Goal: Task Accomplishment & Management: Use online tool/utility

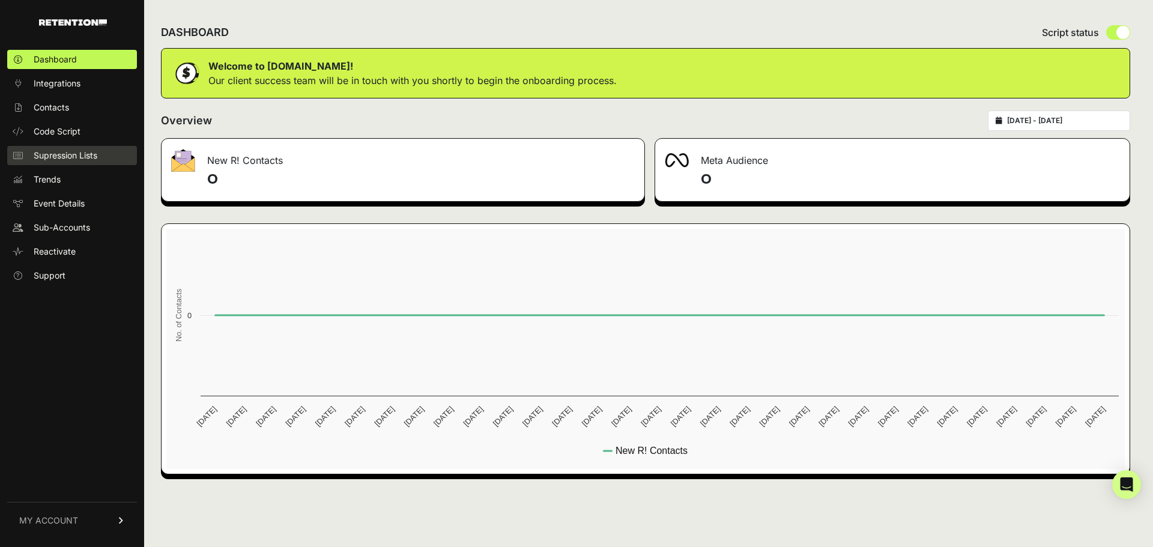
click at [70, 154] on span "Supression Lists" at bounding box center [66, 156] width 64 height 12
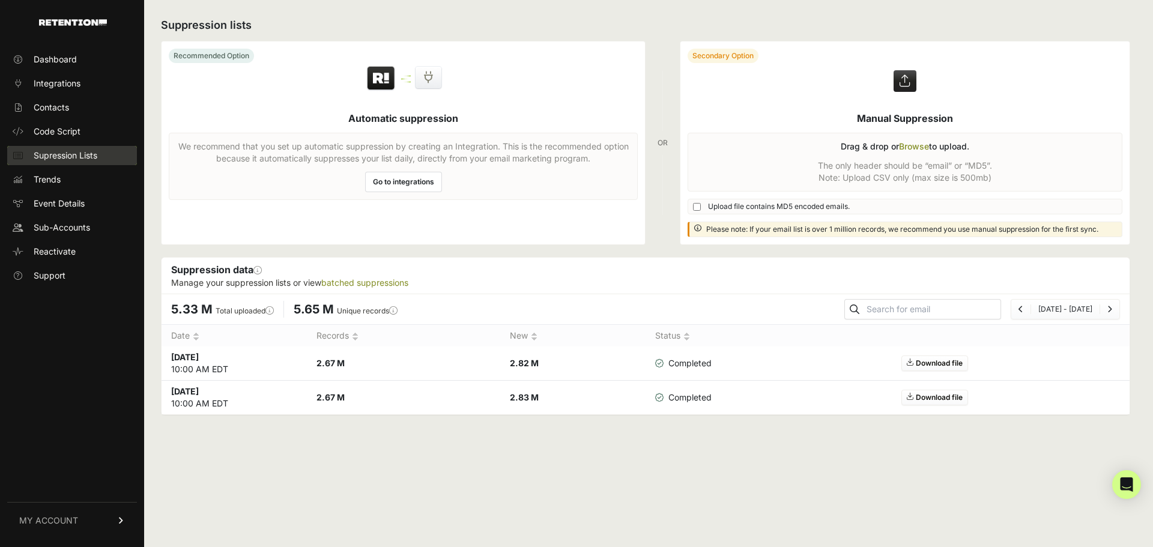
click at [66, 158] on span "Supression Lists" at bounding box center [66, 156] width 64 height 12
click at [345, 280] on link "batched suppressions" at bounding box center [364, 282] width 87 height 10
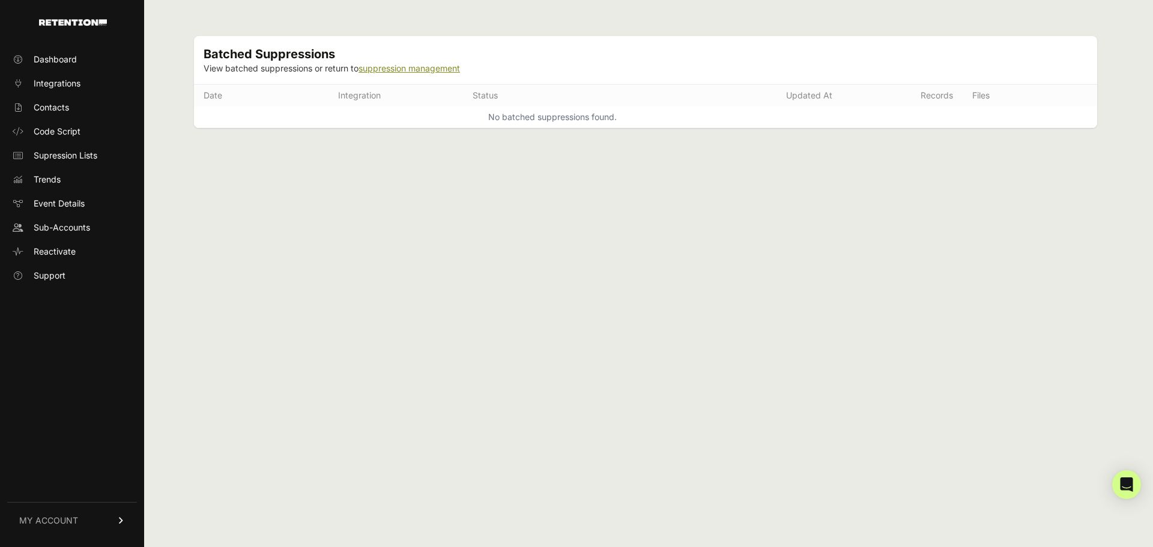
click at [416, 70] on link "suppression management" at bounding box center [410, 68] width 102 height 10
